Goal: Transaction & Acquisition: Purchase product/service

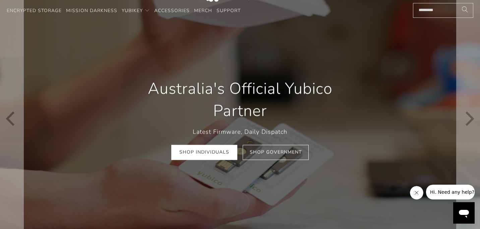
scroll to position [30, 0]
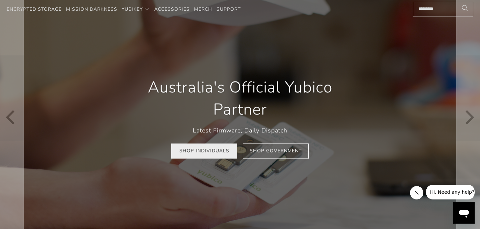
click at [201, 151] on link "Shop Individuals" at bounding box center [204, 150] width 66 height 15
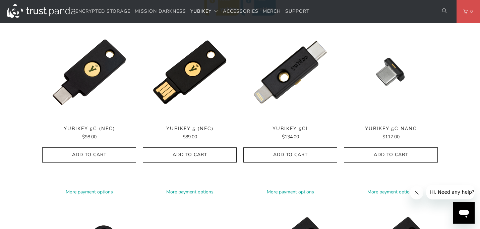
scroll to position [342, 0]
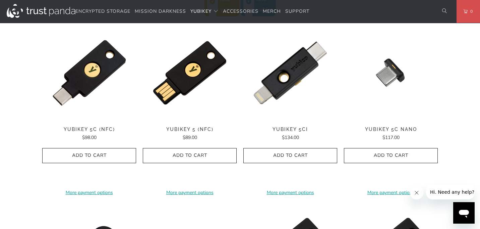
click at [292, 107] on img at bounding box center [290, 73] width 94 height 94
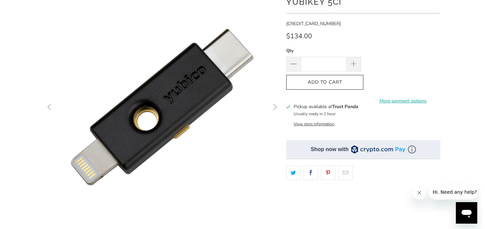
scroll to position [73, 0]
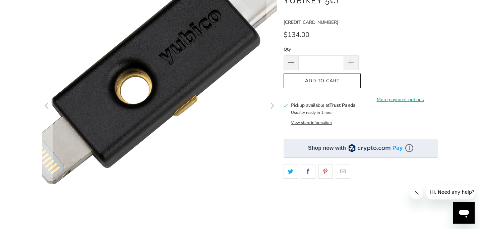
click at [165, 183] on img at bounding box center [157, 69] width 343 height 343
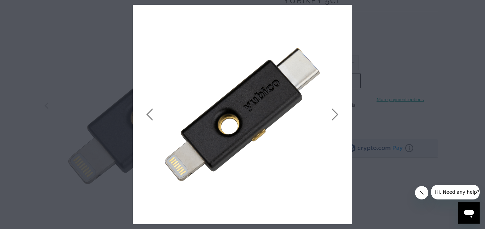
click at [345, 12] on icon "close" at bounding box center [344, 11] width 9 height 9
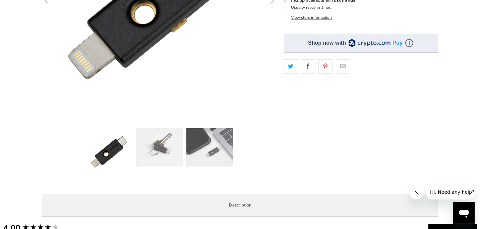
scroll to position [176, 0]
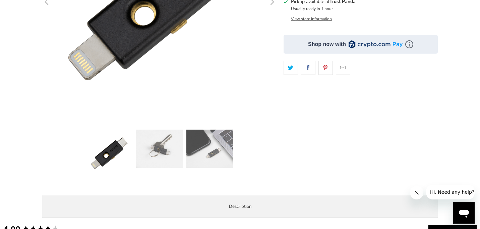
click at [160, 146] on img at bounding box center [159, 148] width 47 height 38
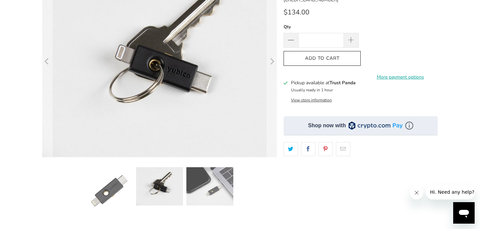
scroll to position [94, 0]
